Goal: Task Accomplishment & Management: Manage account settings

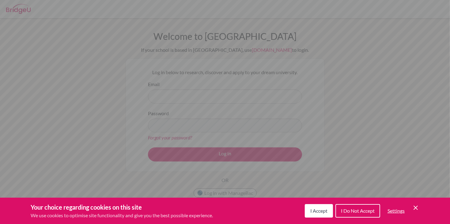
click at [326, 215] on button "I Accept" at bounding box center [319, 210] width 28 height 13
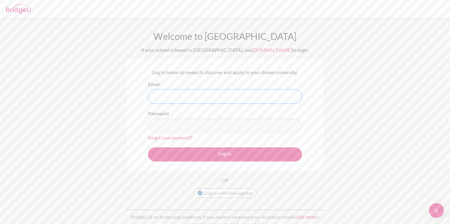
click at [161, 93] on input "Email" at bounding box center [225, 96] width 154 height 14
type input "[PERSON_NAME][EMAIL_ADDRESS][PERSON_NAME][DOMAIN_NAME]"
click at [148, 147] on button "Log in" at bounding box center [225, 154] width 154 height 14
click at [180, 154] on button "Log in" at bounding box center [225, 154] width 154 height 14
click at [148, 147] on button "Log in" at bounding box center [225, 154] width 154 height 14
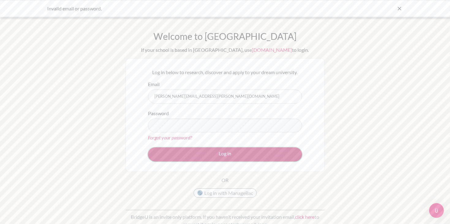
click at [188, 151] on button "Log in" at bounding box center [225, 154] width 154 height 14
